Goal: Task Accomplishment & Management: Manage account settings

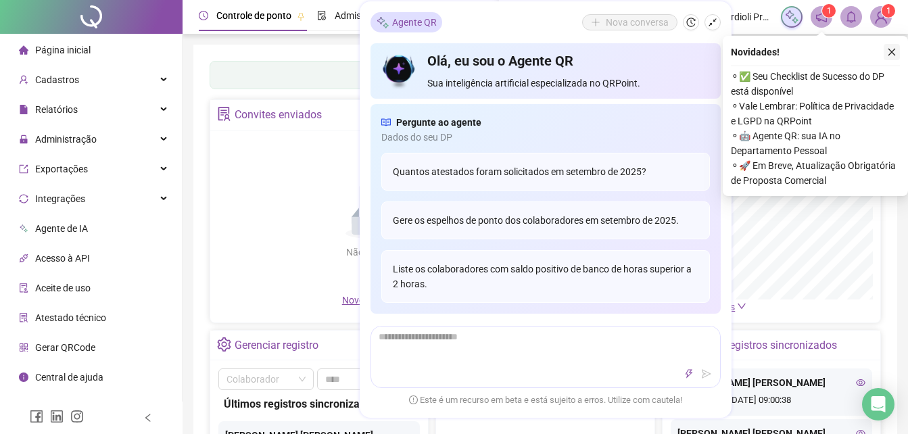
click at [893, 51] on icon "close" at bounding box center [891, 51] width 9 height 9
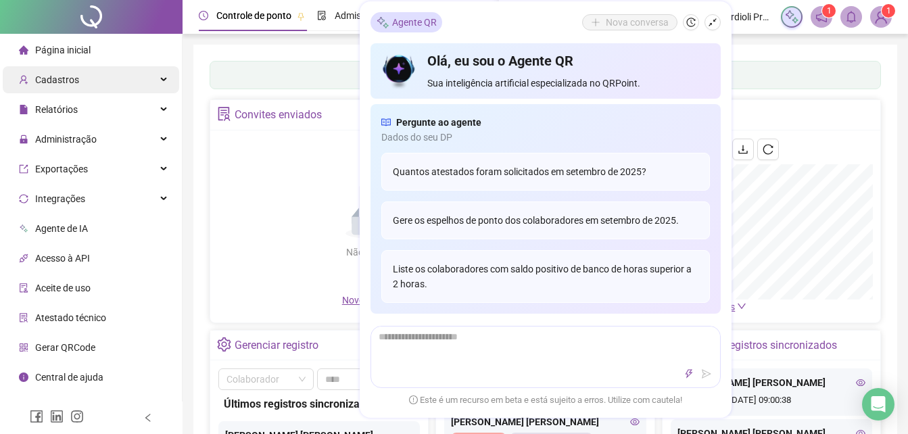
click at [165, 80] on div "Cadastros" at bounding box center [91, 79] width 176 height 27
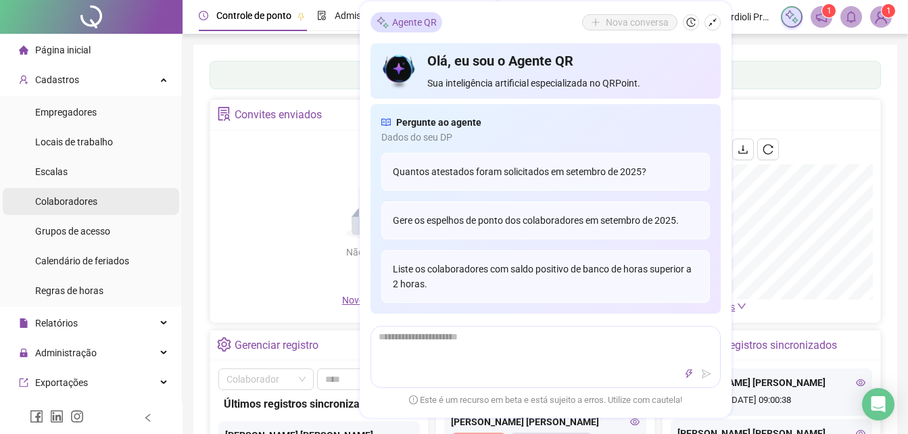
click at [99, 199] on li "Colaboradores" at bounding box center [91, 201] width 176 height 27
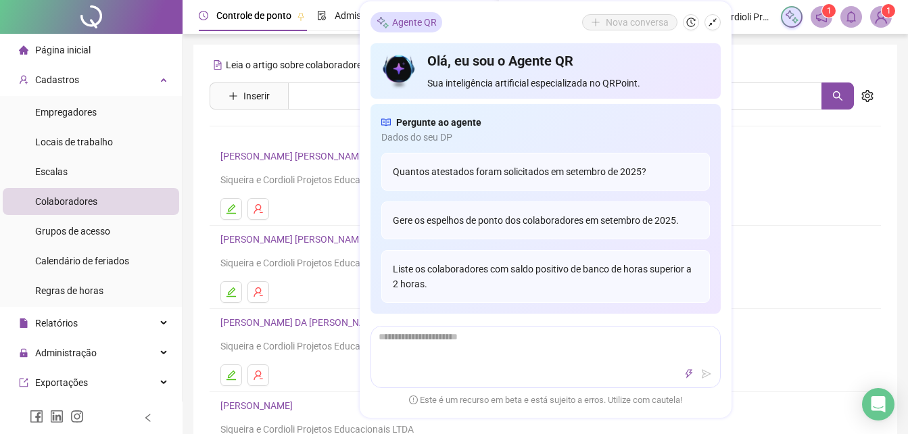
click at [267, 160] on link "[PERSON_NAME] [PERSON_NAME]" at bounding box center [295, 156] width 151 height 11
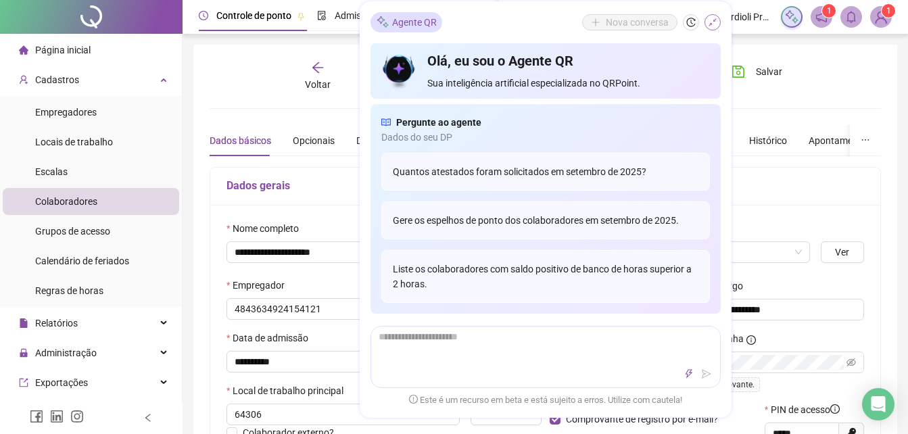
type input "**********"
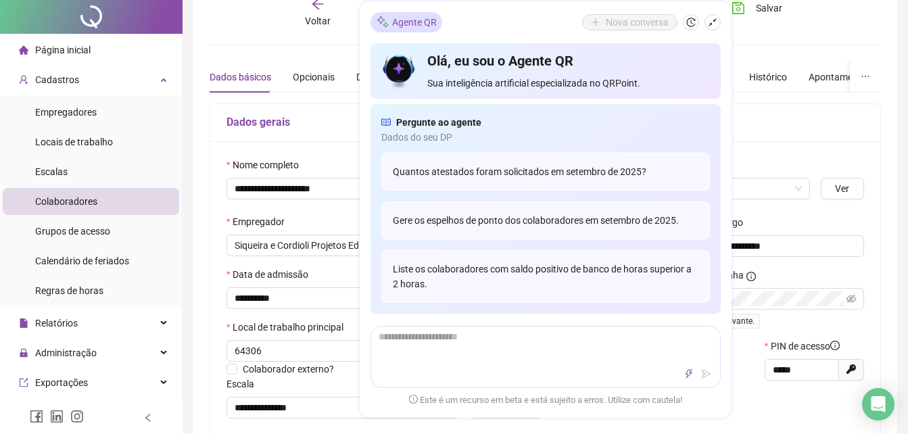
scroll to position [66, 0]
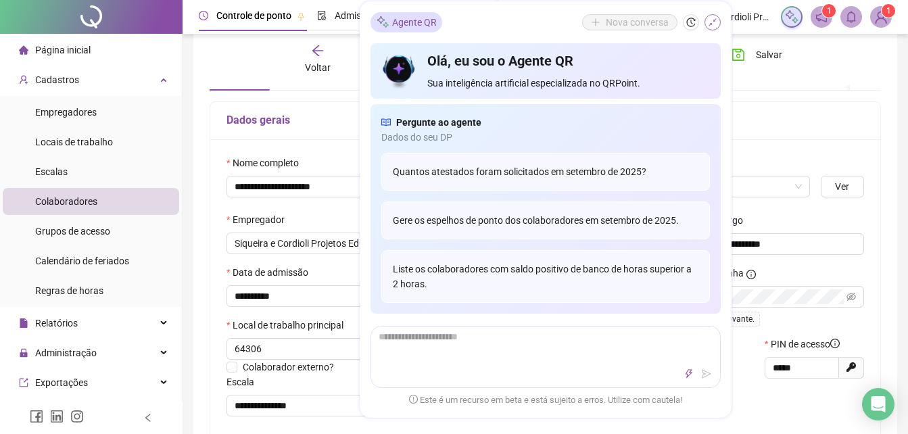
click at [713, 26] on icon "shrink" at bounding box center [712, 22] width 9 height 9
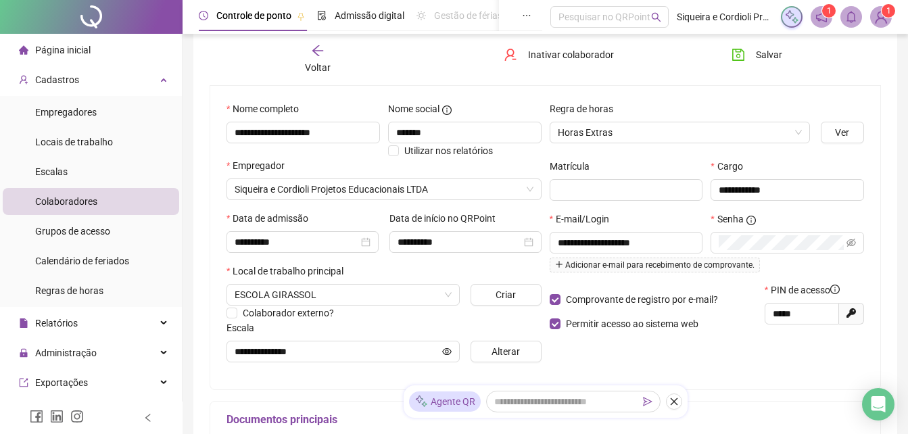
scroll to position [136, 0]
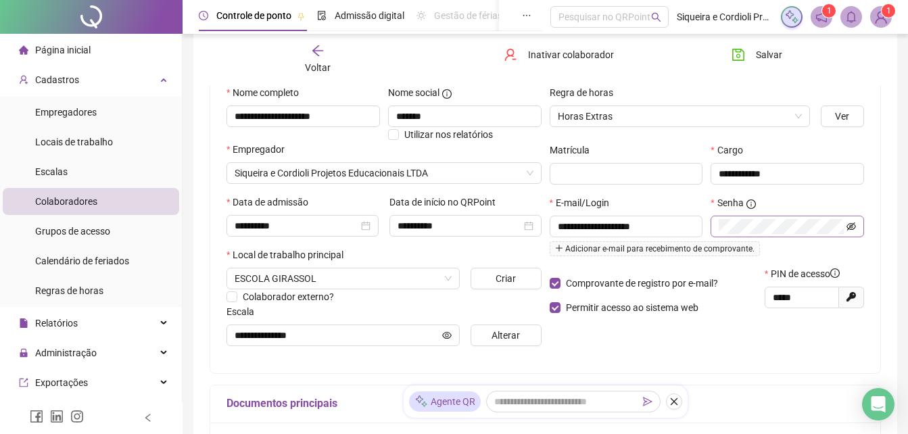
click at [850, 228] on icon "eye-invisible" at bounding box center [850, 226] width 9 height 9
click at [850, 228] on icon "eye" at bounding box center [850, 226] width 9 height 9
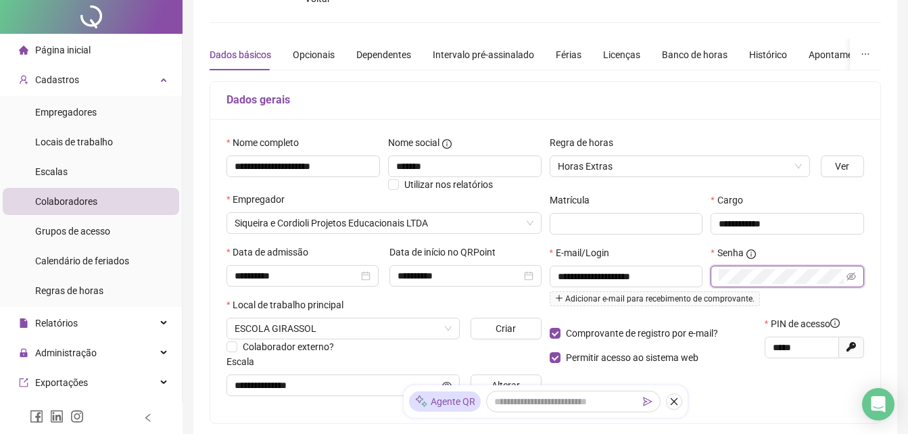
scroll to position [0, 0]
